Goal: Information Seeking & Learning: Learn about a topic

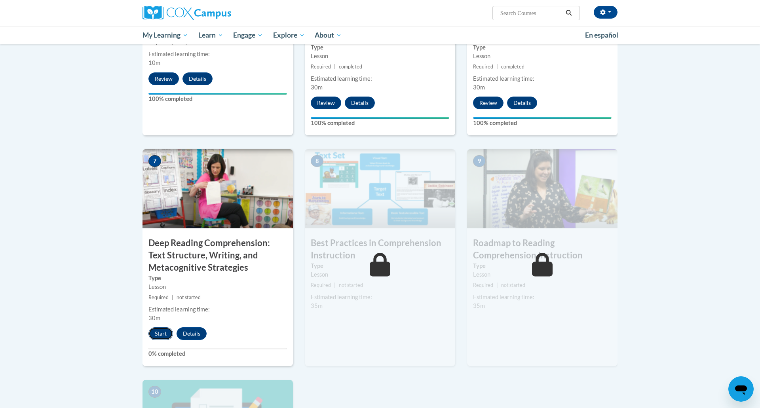
click at [163, 332] on button "Start" at bounding box center [160, 333] width 25 height 13
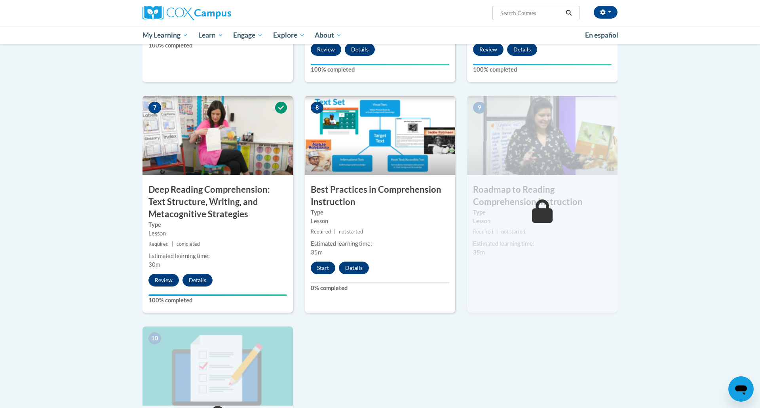
scroll to position [560, 0]
